Goal: Book appointment/travel/reservation

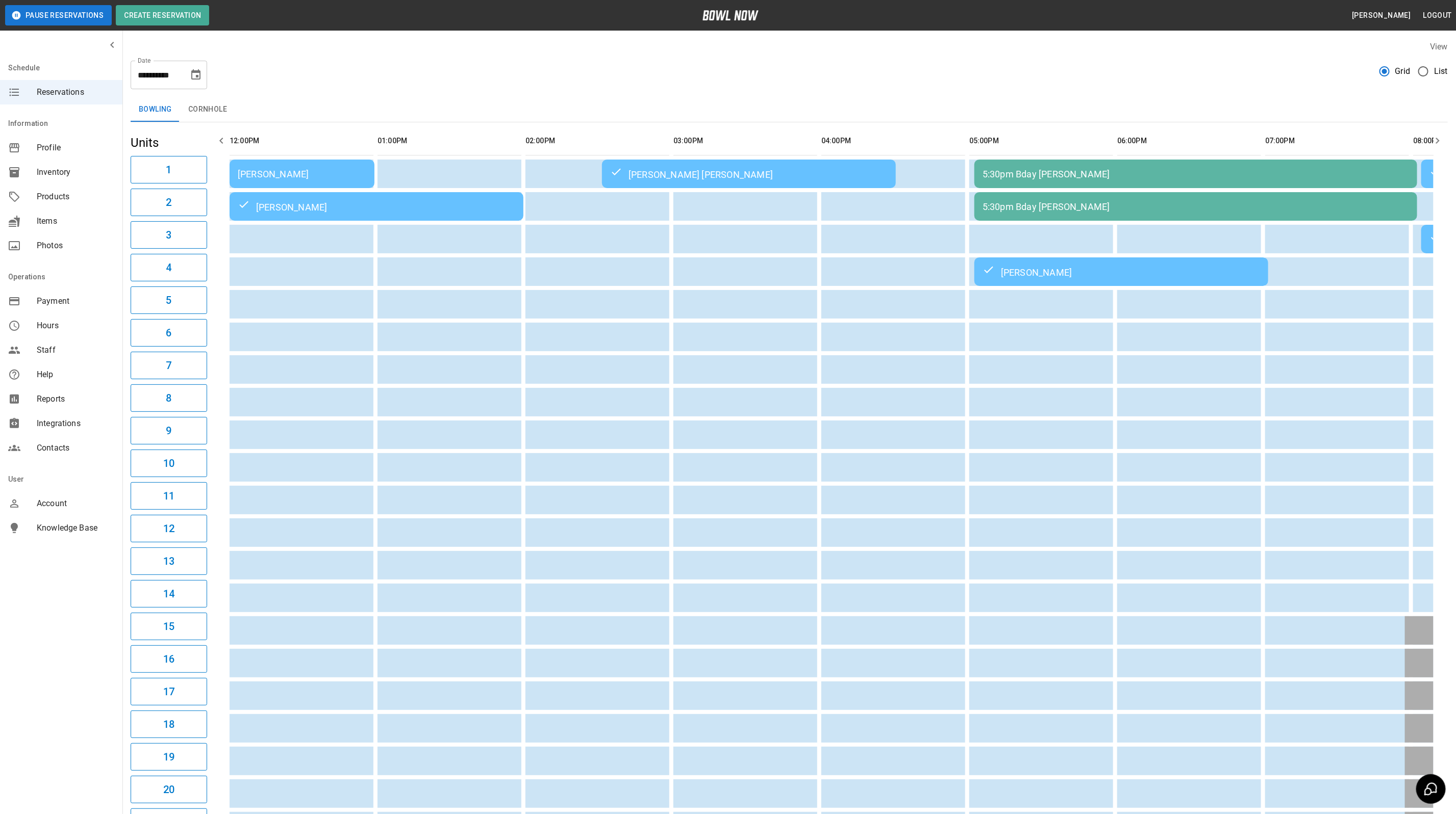
scroll to position [0, 557]
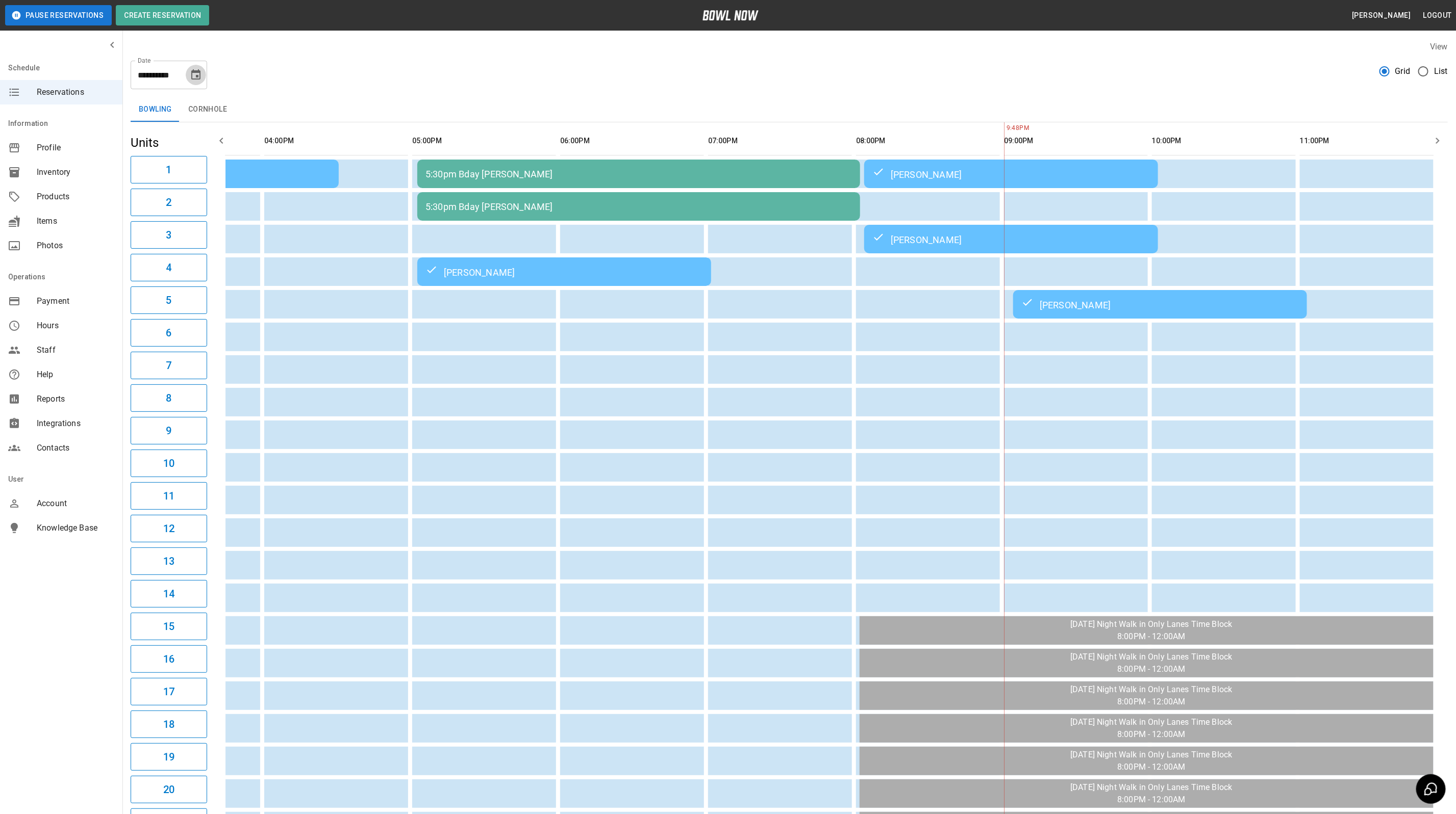
click at [198, 79] on icon "Choose date, selected date is Aug 30, 2025" at bounding box center [196, 75] width 9 height 10
click at [92, 244] on button "31" at bounding box center [95, 245] width 18 height 18
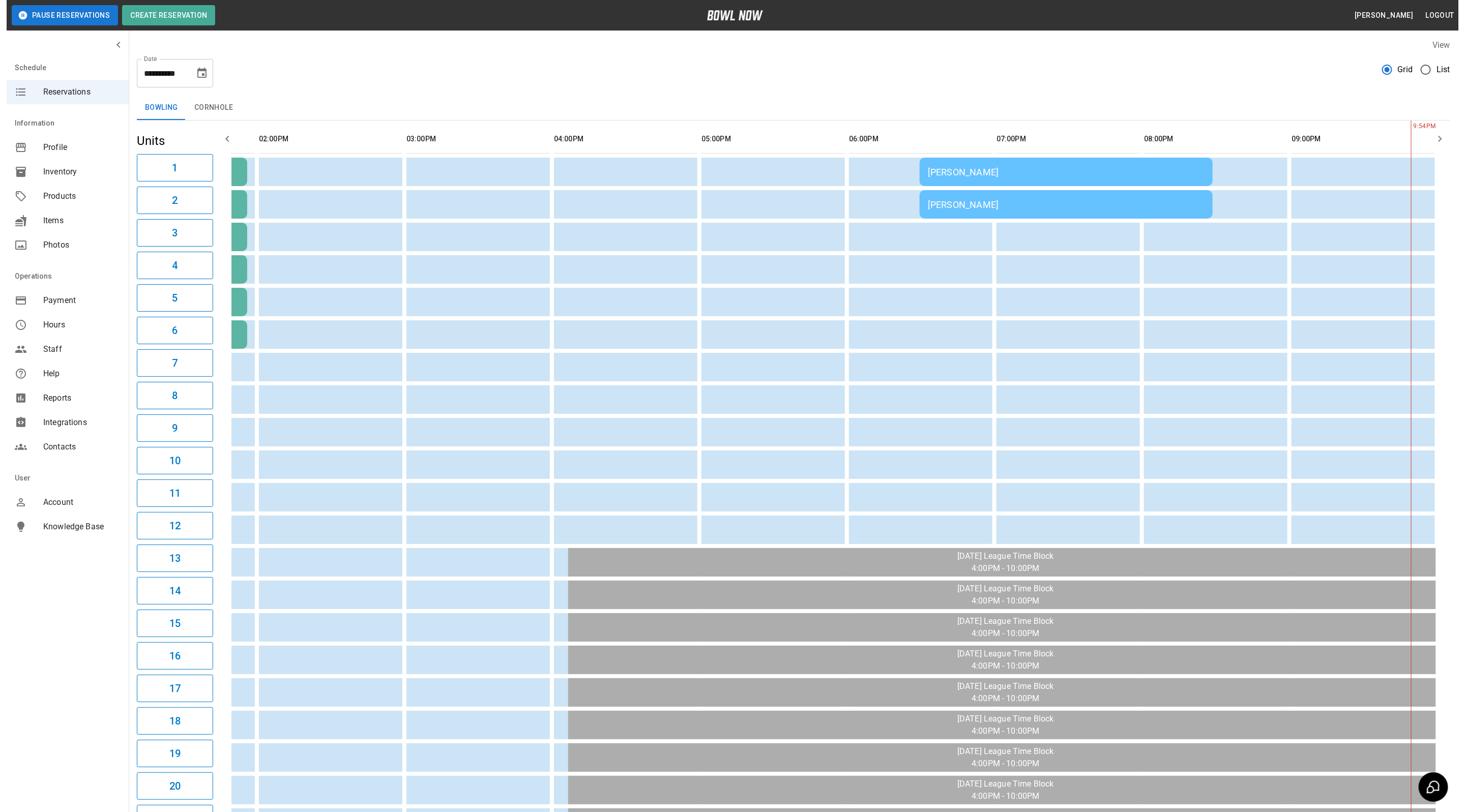
scroll to position [0, 0]
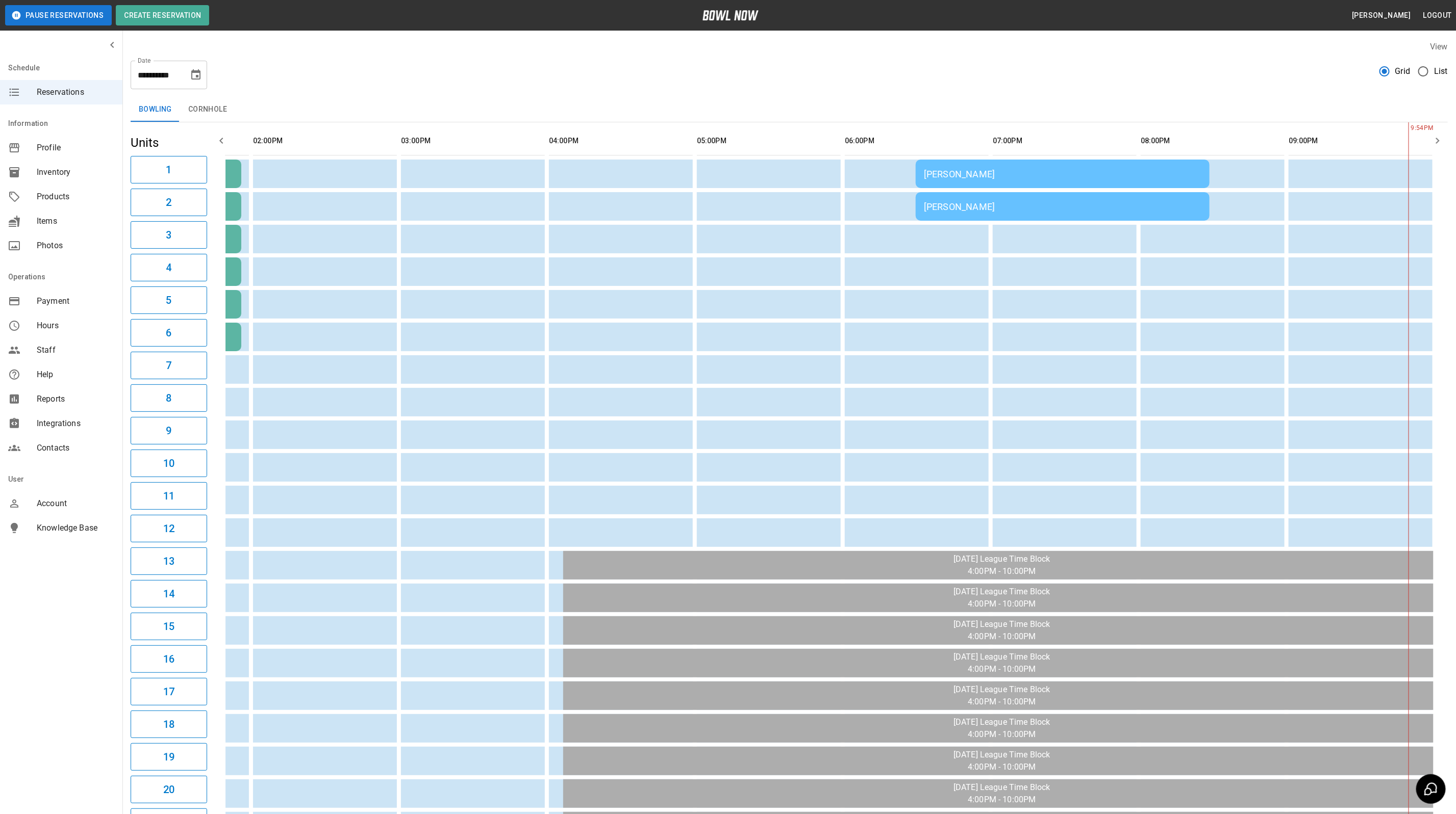
click at [1017, 173] on div "[PERSON_NAME]" at bounding box center [1062, 174] width 278 height 11
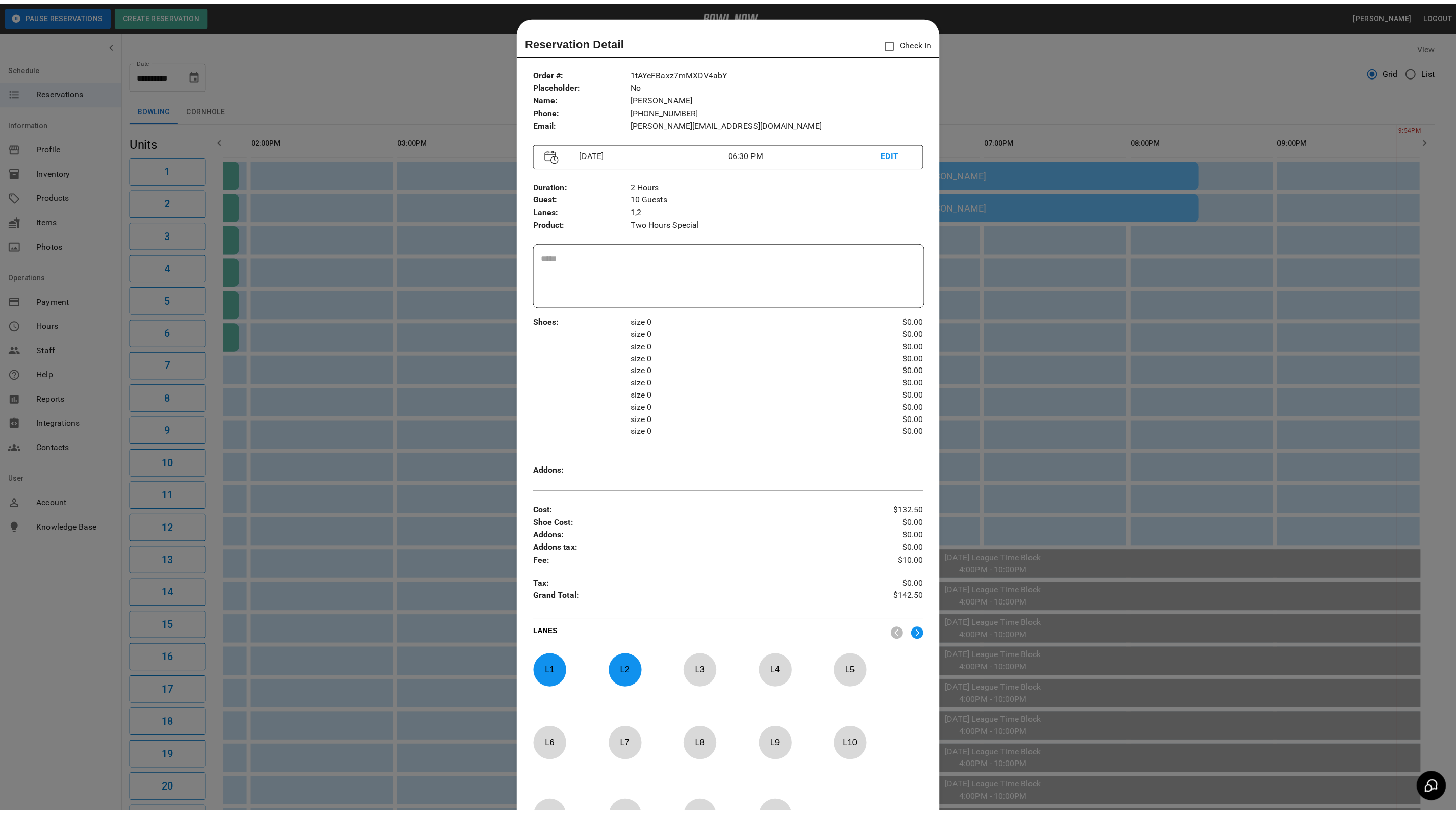
scroll to position [16, 0]
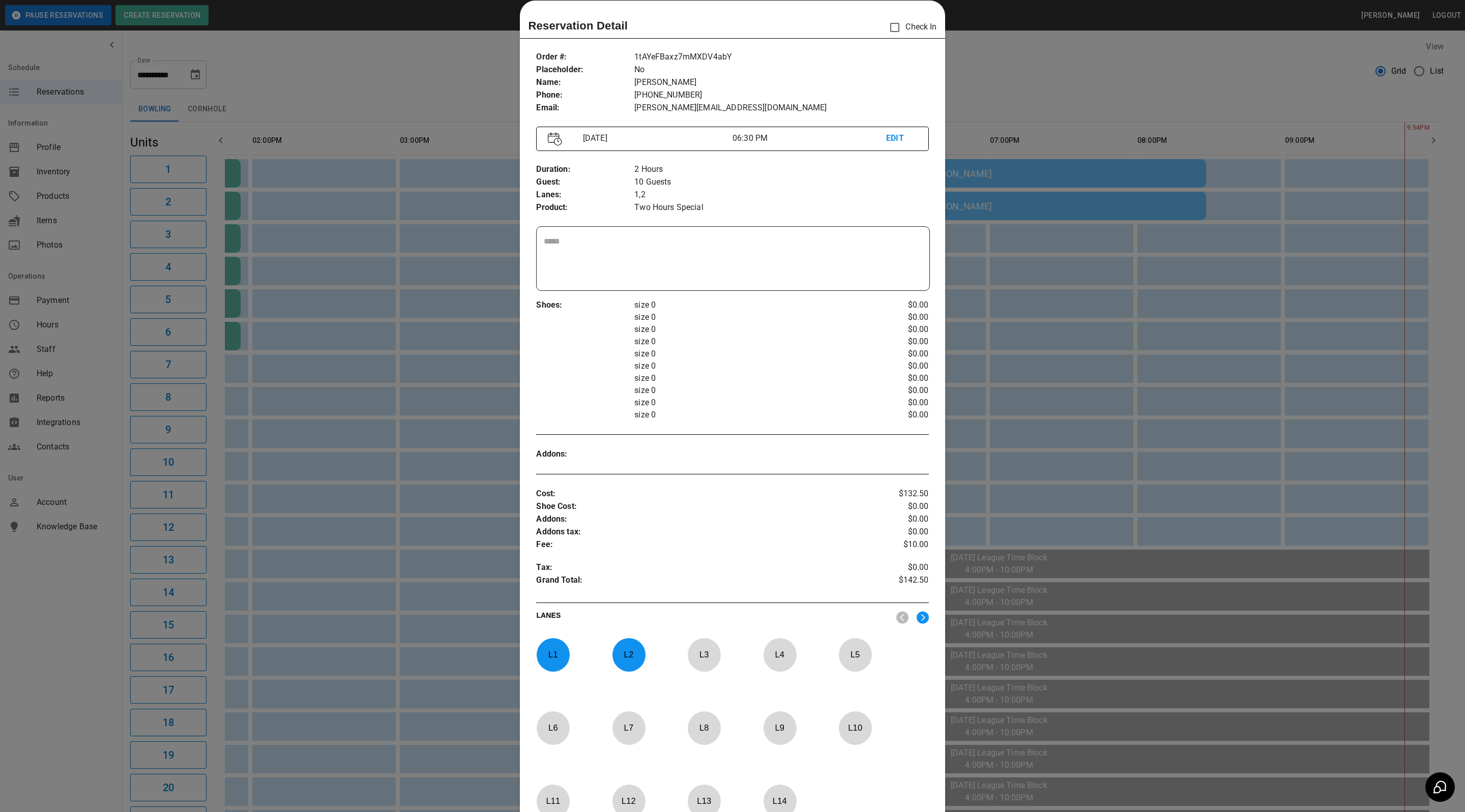
drag, startPoint x: 999, startPoint y: 111, endPoint x: 981, endPoint y: 123, distance: 21.6
click at [998, 110] on div at bounding box center [732, 406] width 1465 height 812
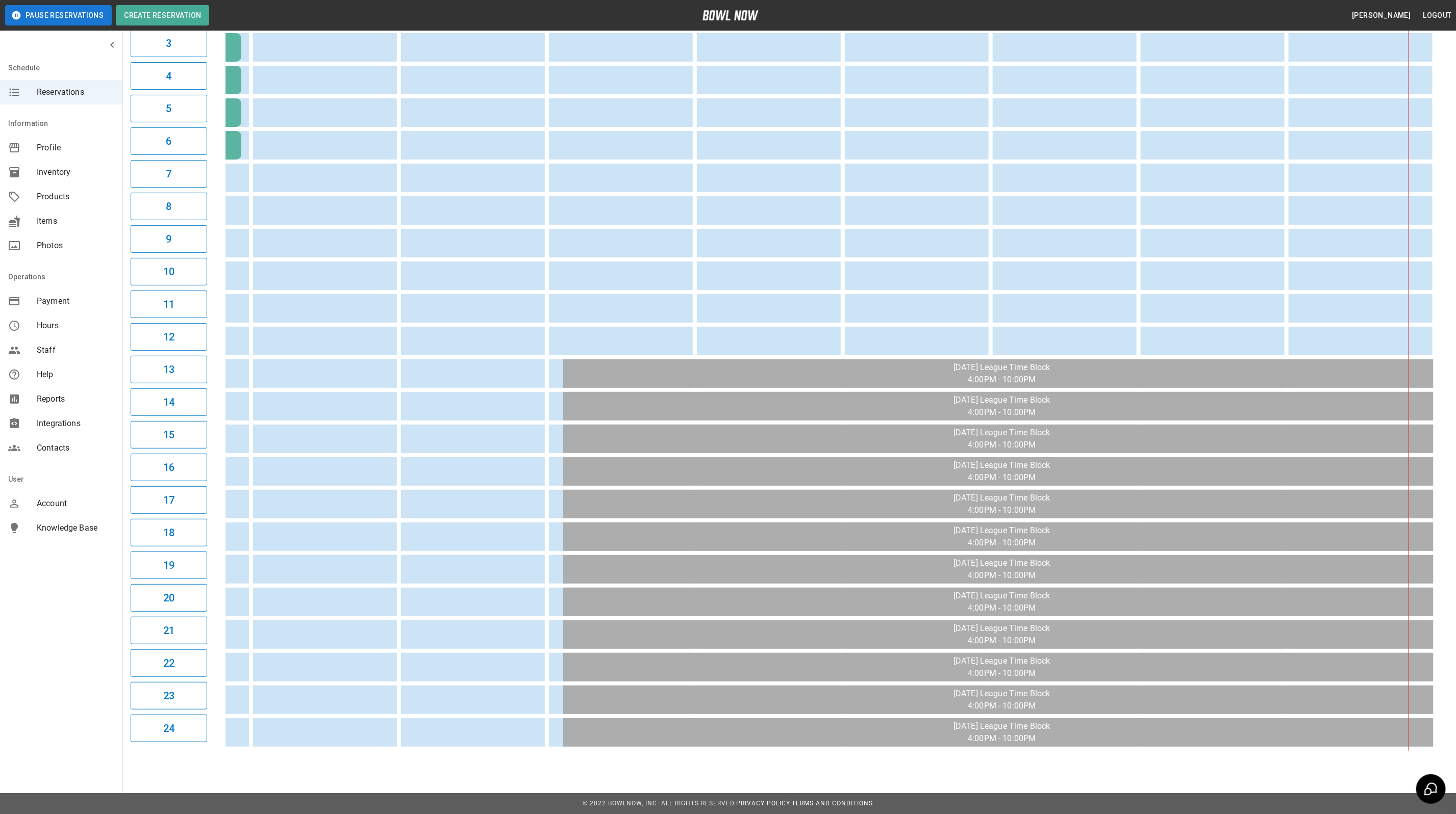
scroll to position [0, 0]
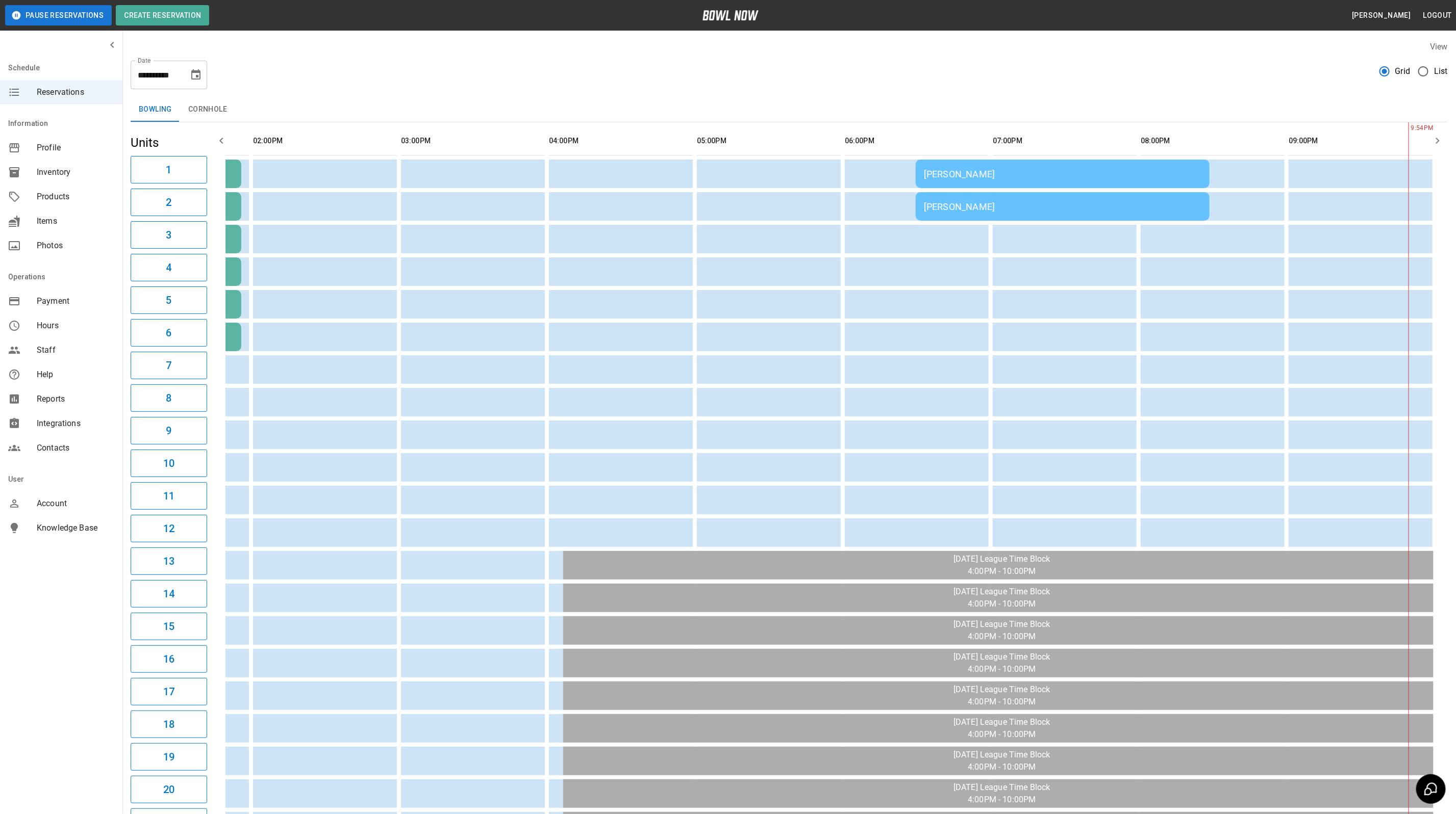
click at [198, 75] on icon "Choose date, selected date is Aug 31, 2025" at bounding box center [196, 75] width 9 height 10
click at [210, 229] on button "30" at bounding box center [217, 225] width 18 height 18
type input "**********"
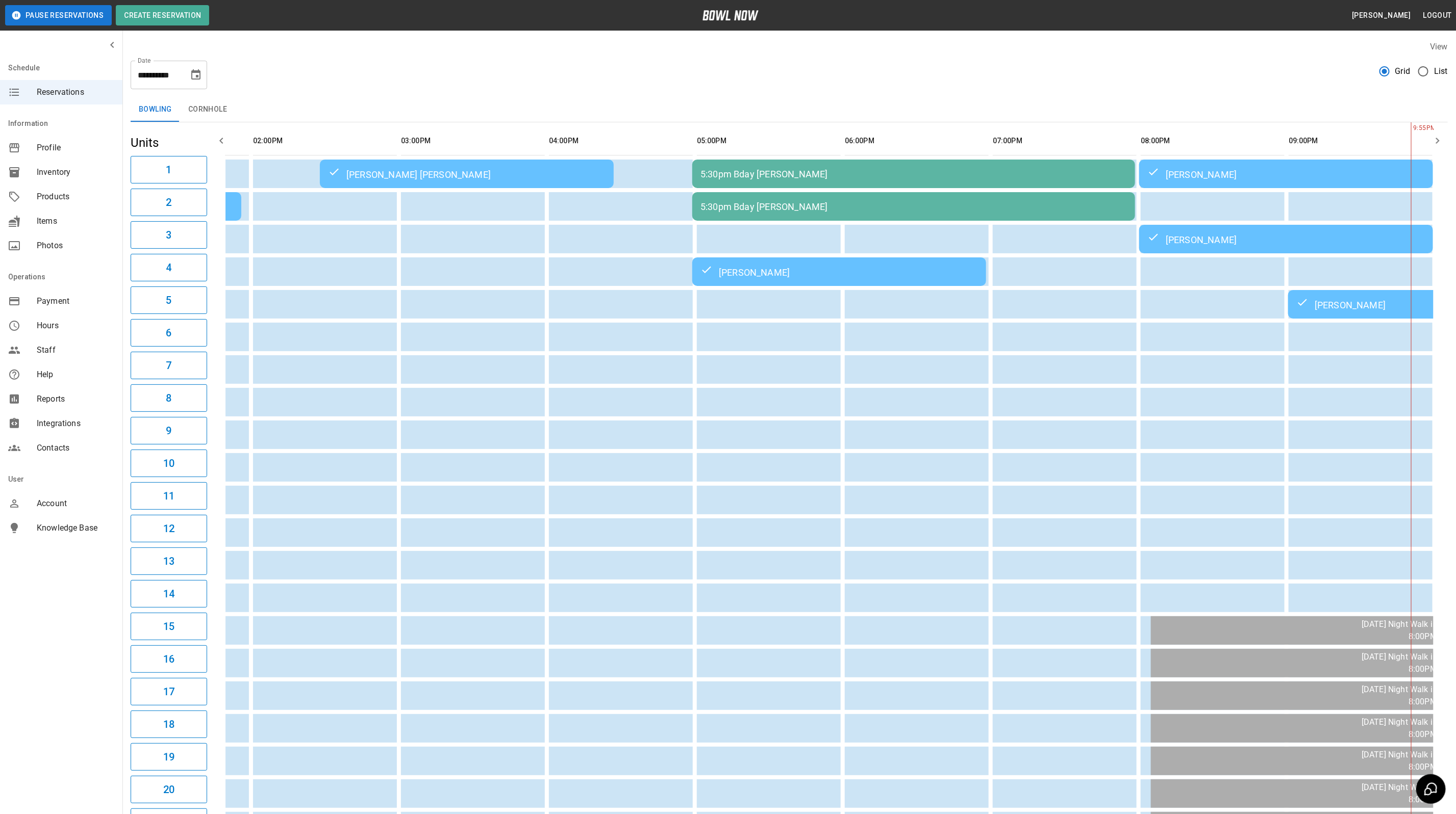
click at [1122, 72] on div "**********" at bounding box center [789, 71] width 1317 height 36
